Goal: Task Accomplishment & Management: Manage account settings

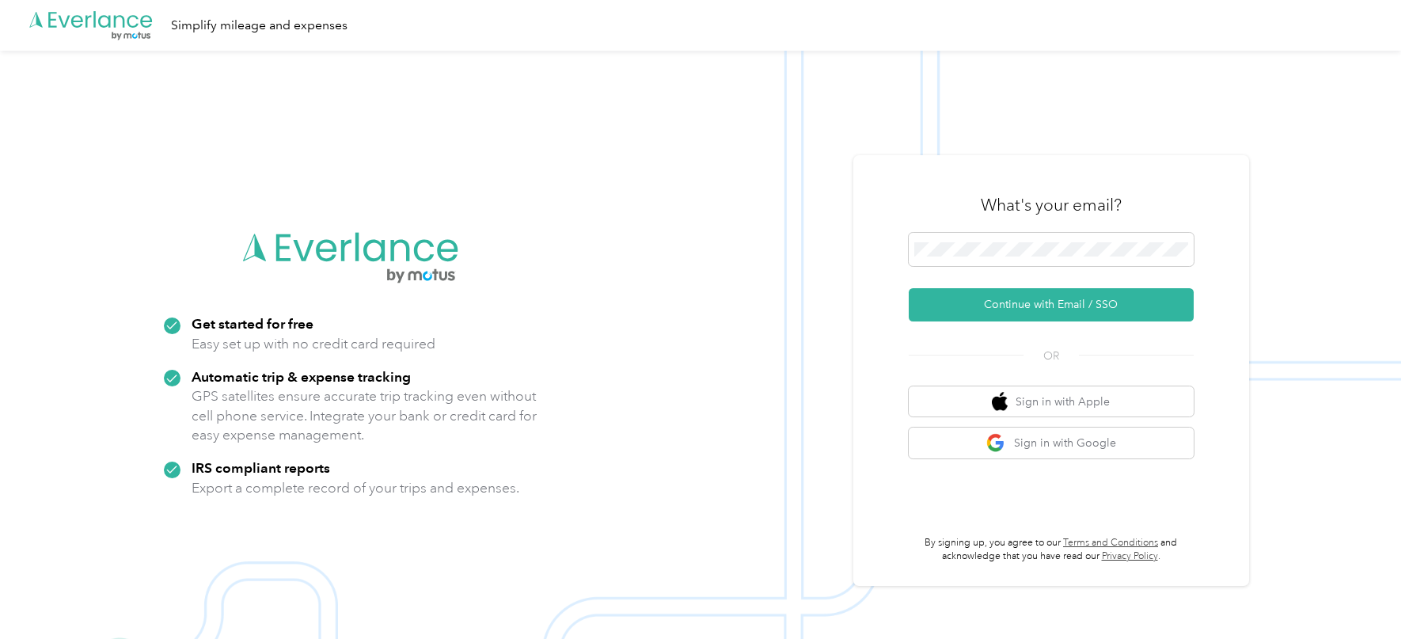
click at [989, 142] on img at bounding box center [700, 370] width 1401 height 639
click at [975, 291] on button "Continue with Email / SSO" at bounding box center [1051, 304] width 285 height 33
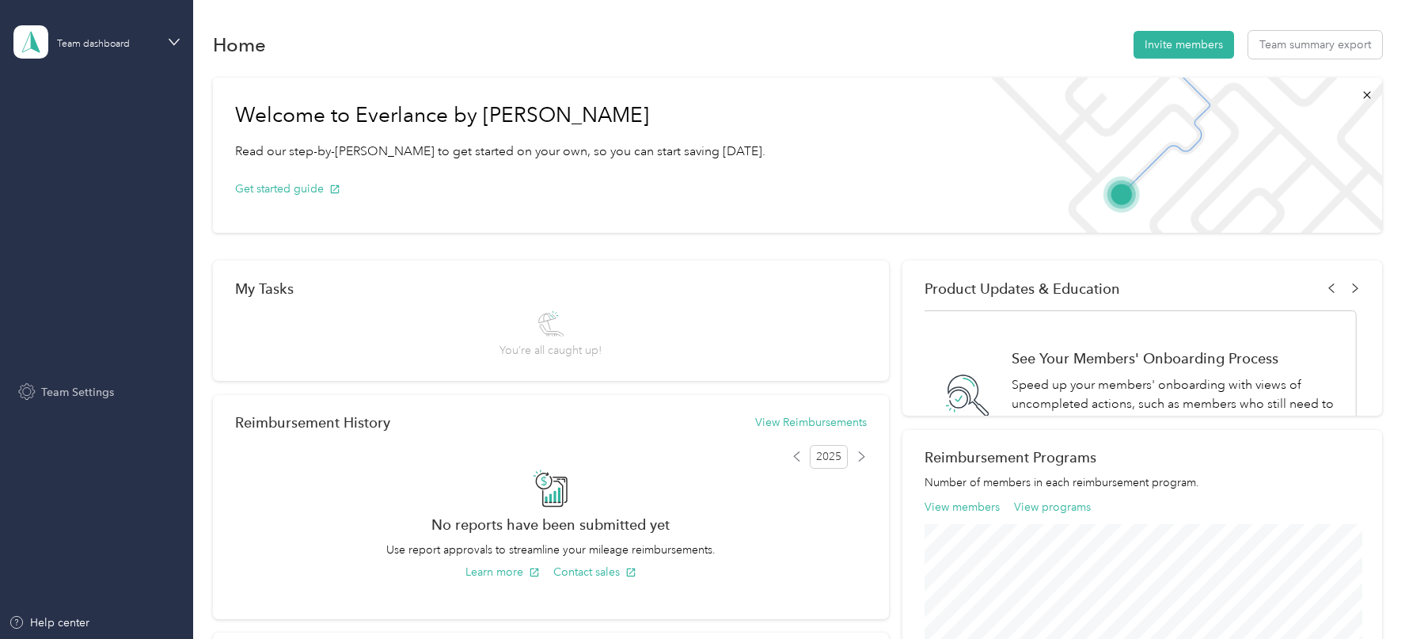
click at [75, 379] on div "Team Settings" at bounding box center [96, 392] width 166 height 29
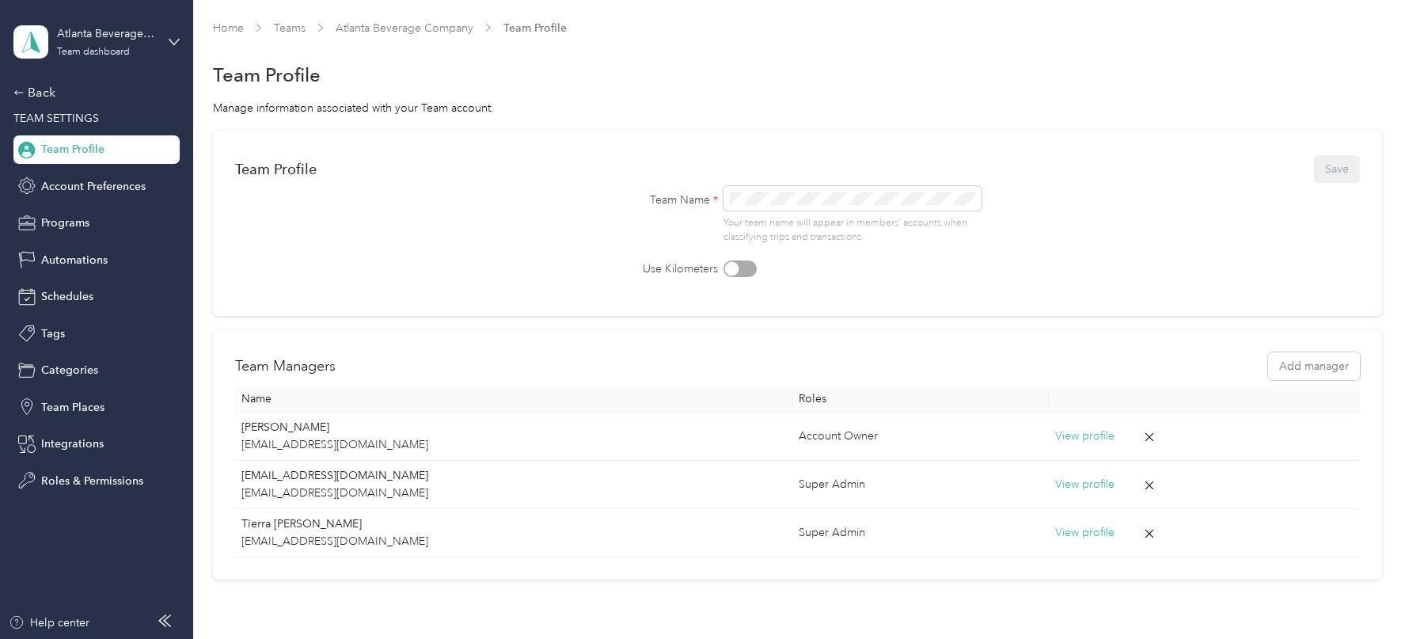
click at [78, 207] on div "Back TEAM SETTINGS Team Profile Account Preferences Programs Automations Schedu…" at bounding box center [96, 289] width 166 height 412
click at [78, 230] on span "Programs" at bounding box center [65, 223] width 48 height 17
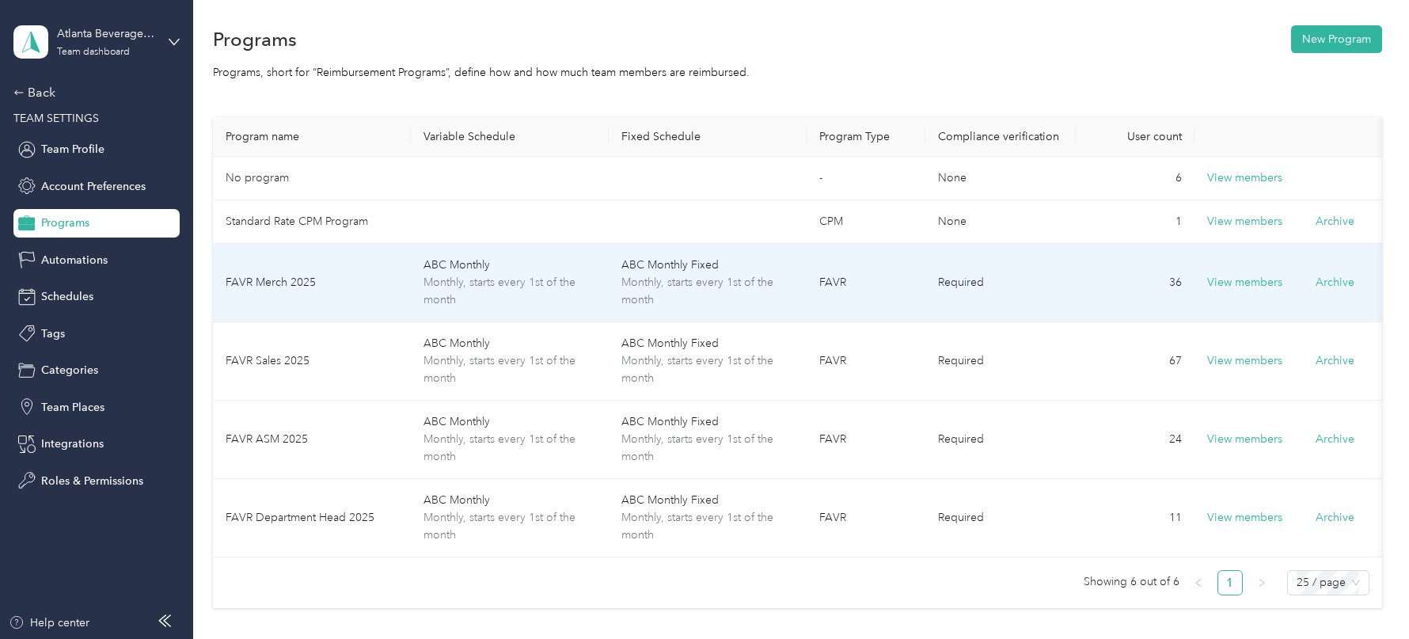
scroll to position [40, 0]
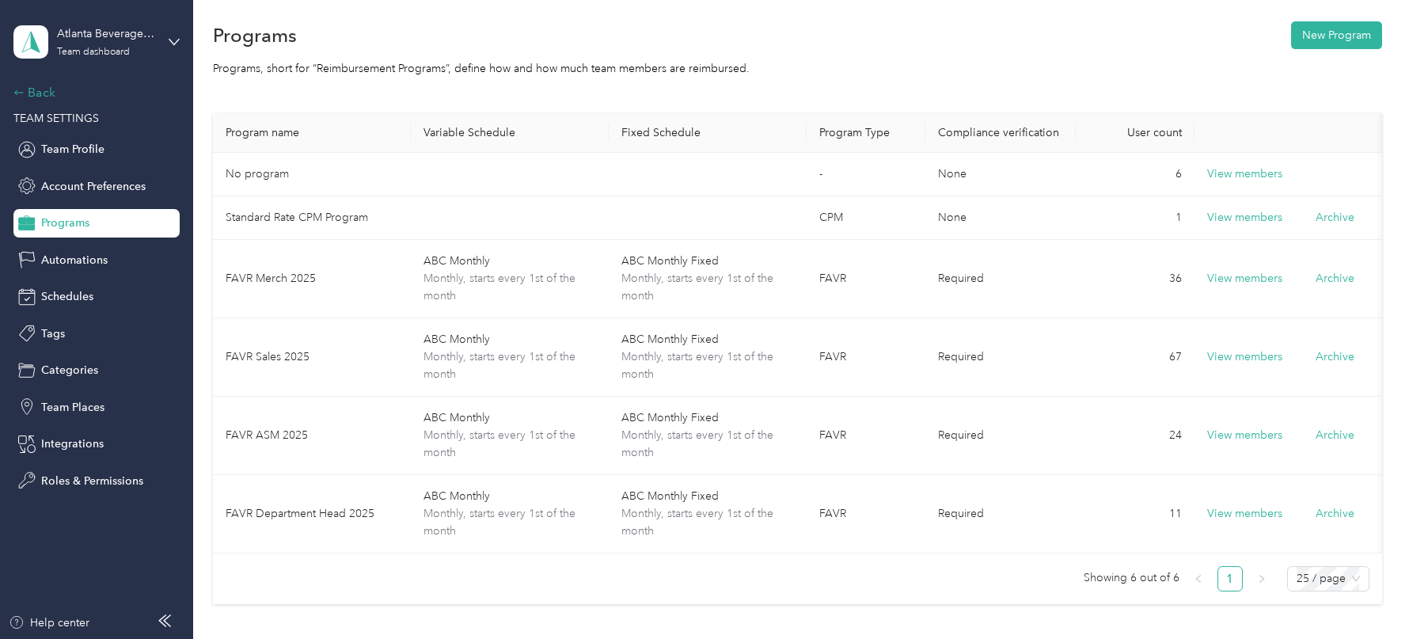
click at [43, 89] on div "Back" at bounding box center [92, 92] width 158 height 19
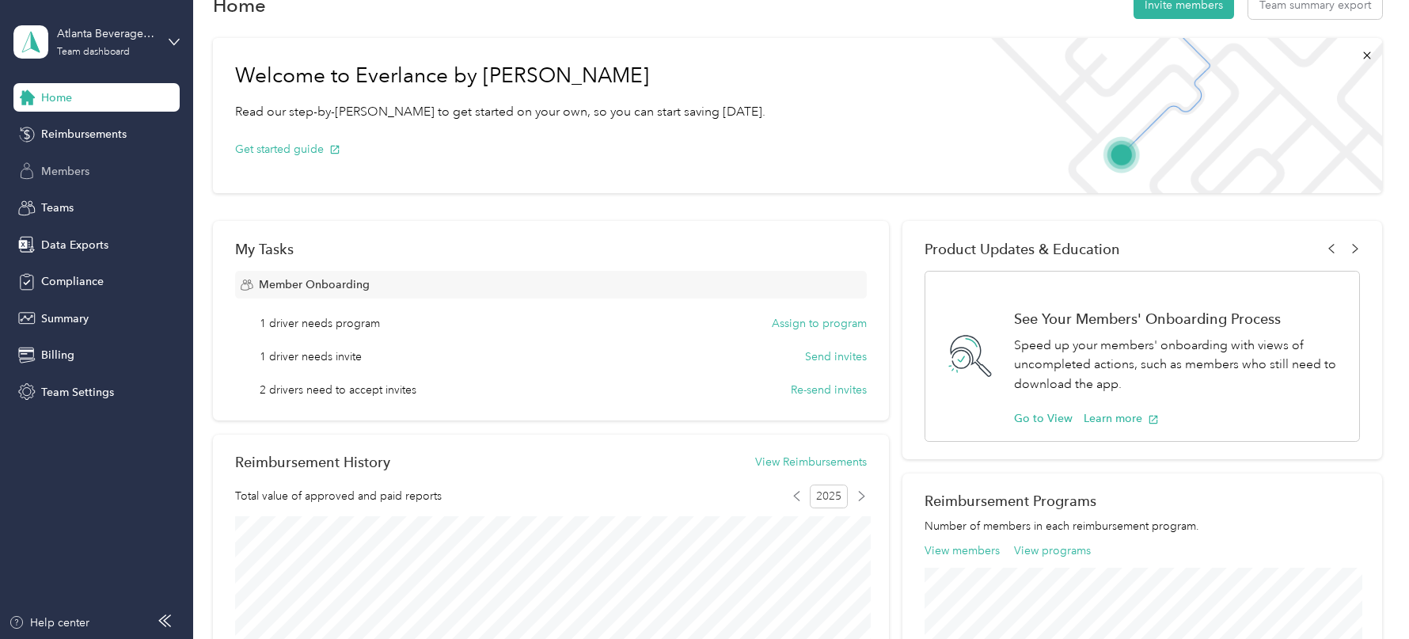
click at [44, 177] on span "Members" at bounding box center [65, 171] width 48 height 17
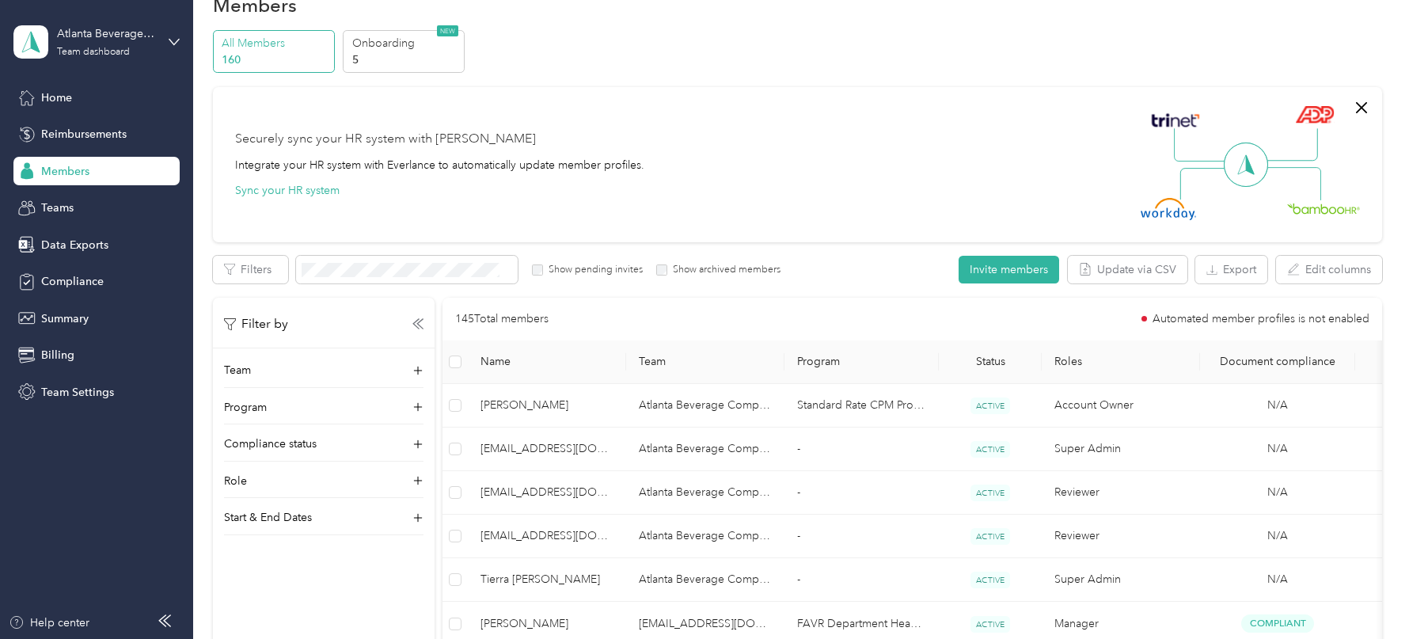
click at [147, 58] on div "Atlanta Beverage Company Team dashboard" at bounding box center [96, 41] width 166 height 55
click at [87, 203] on div "Log out" at bounding box center [58, 202] width 61 height 17
